Goal: Browse casually

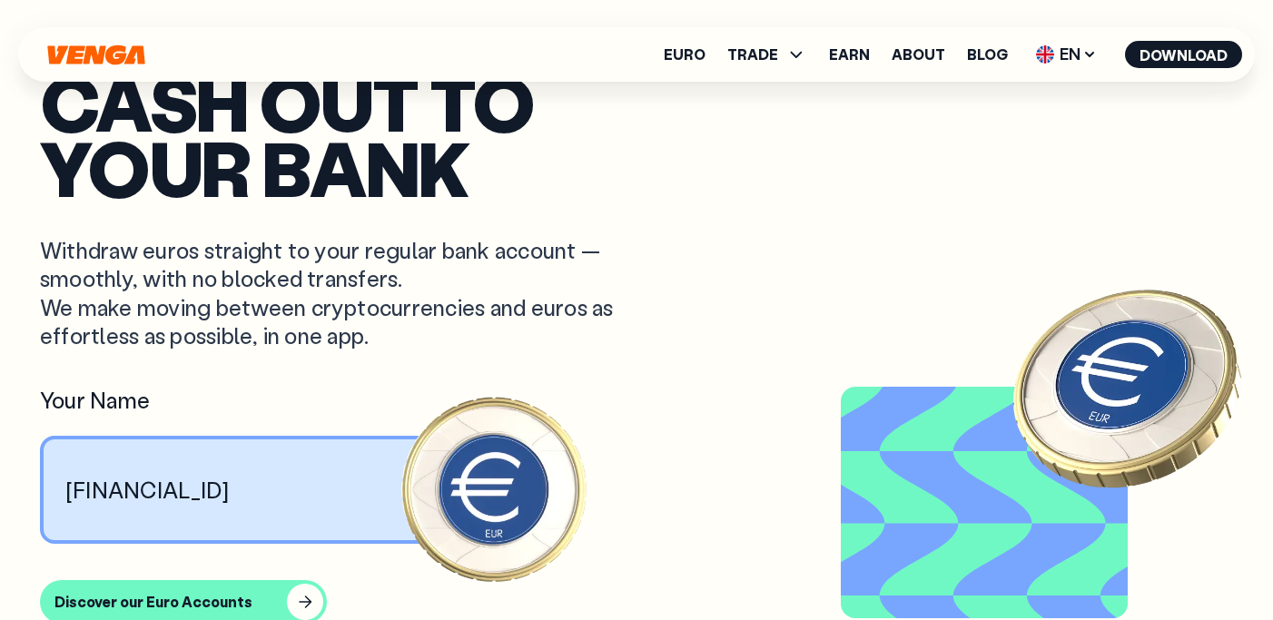
scroll to position [1801, 0]
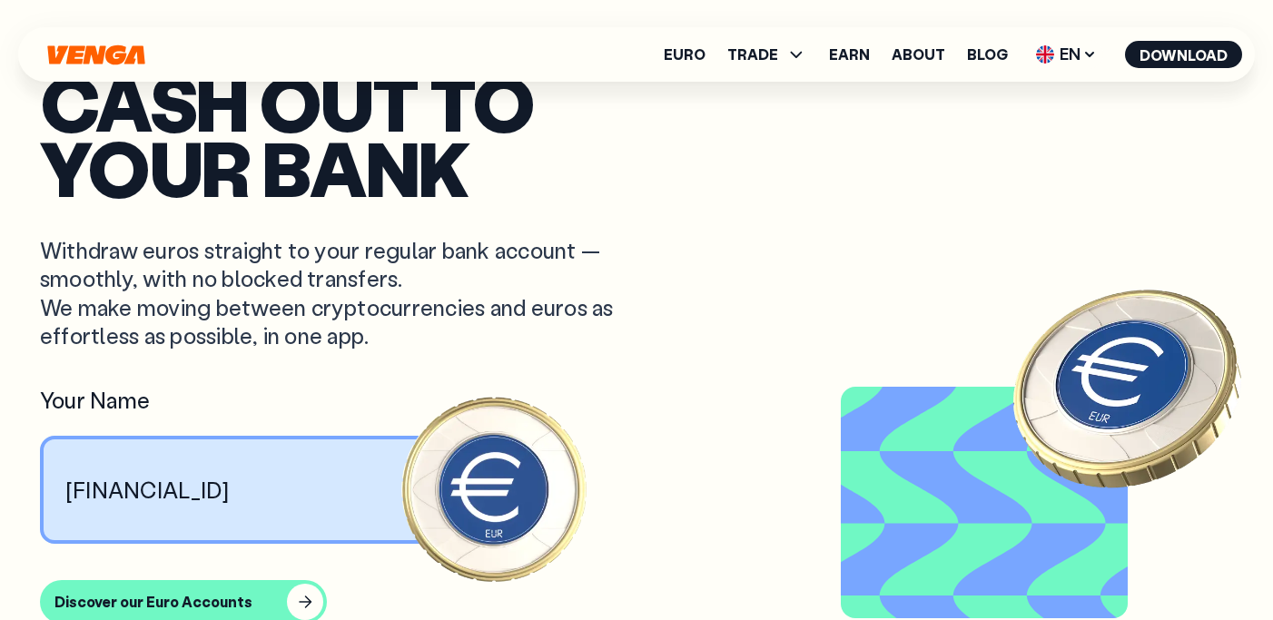
scroll to position [1801, 0]
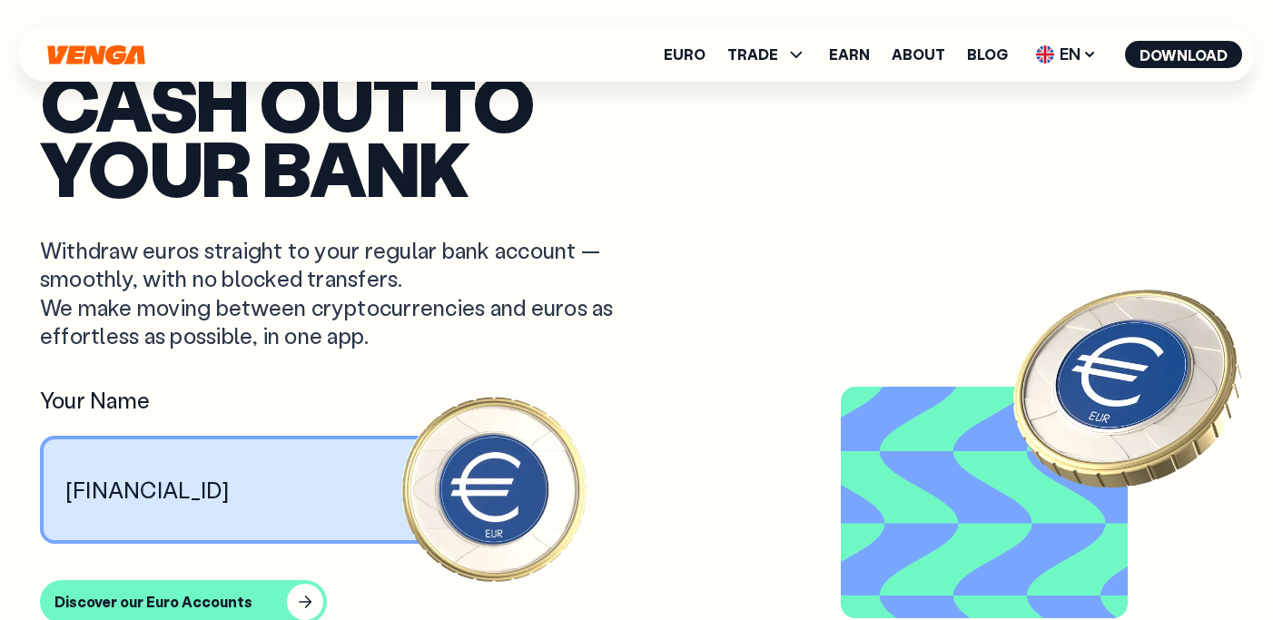
scroll to position [1801, 0]
